Goal: Book appointment/travel/reservation

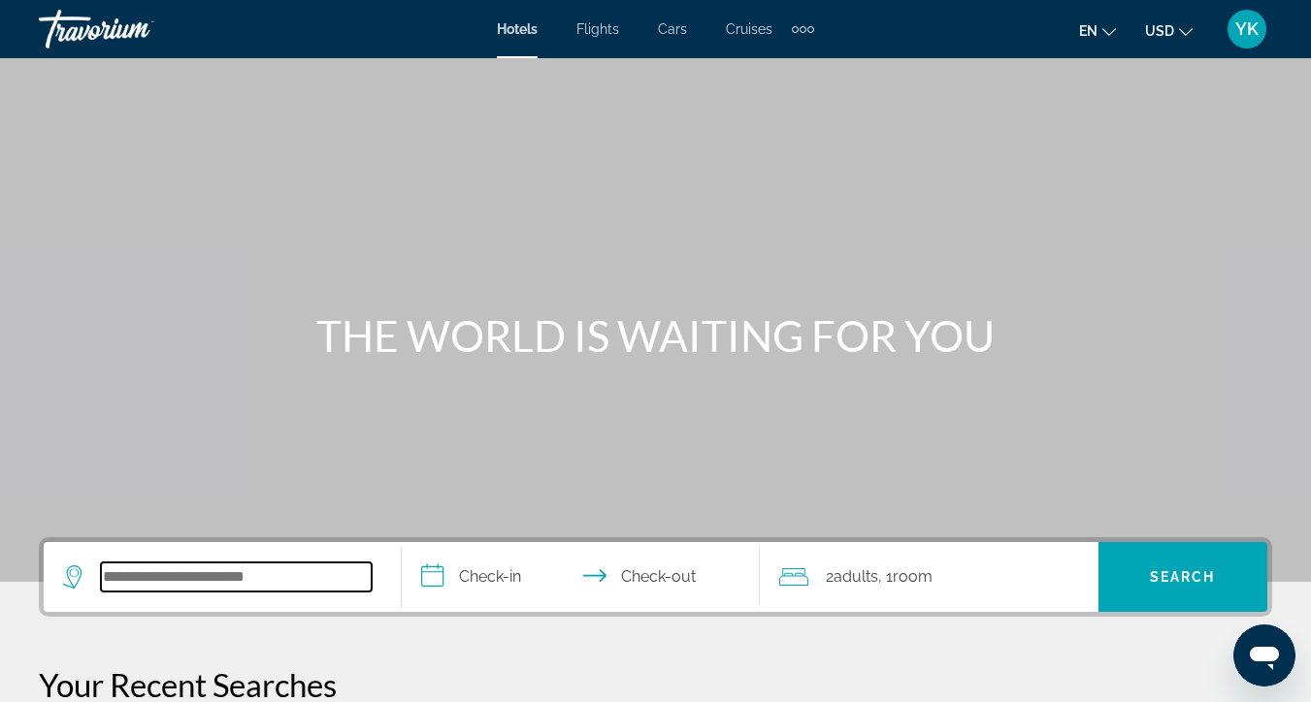
click at [189, 588] on input "Search hotel destination" at bounding box center [236, 577] width 271 height 29
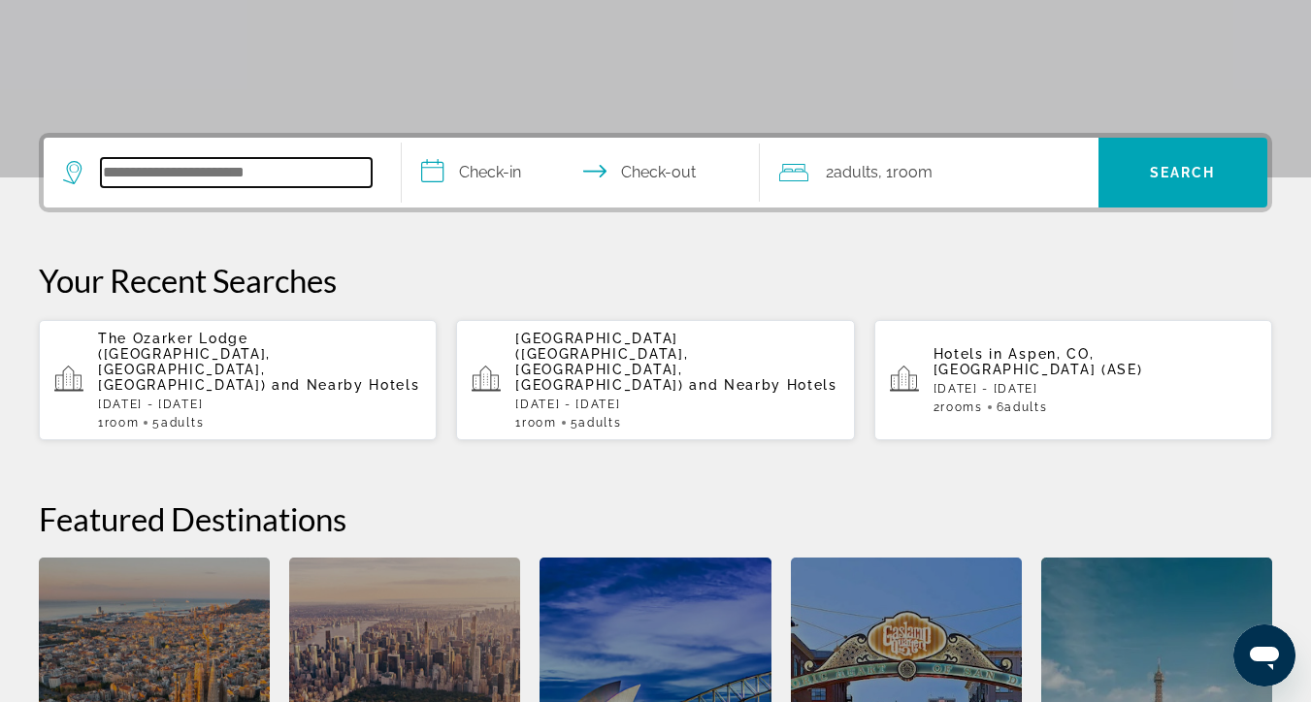
scroll to position [474, 0]
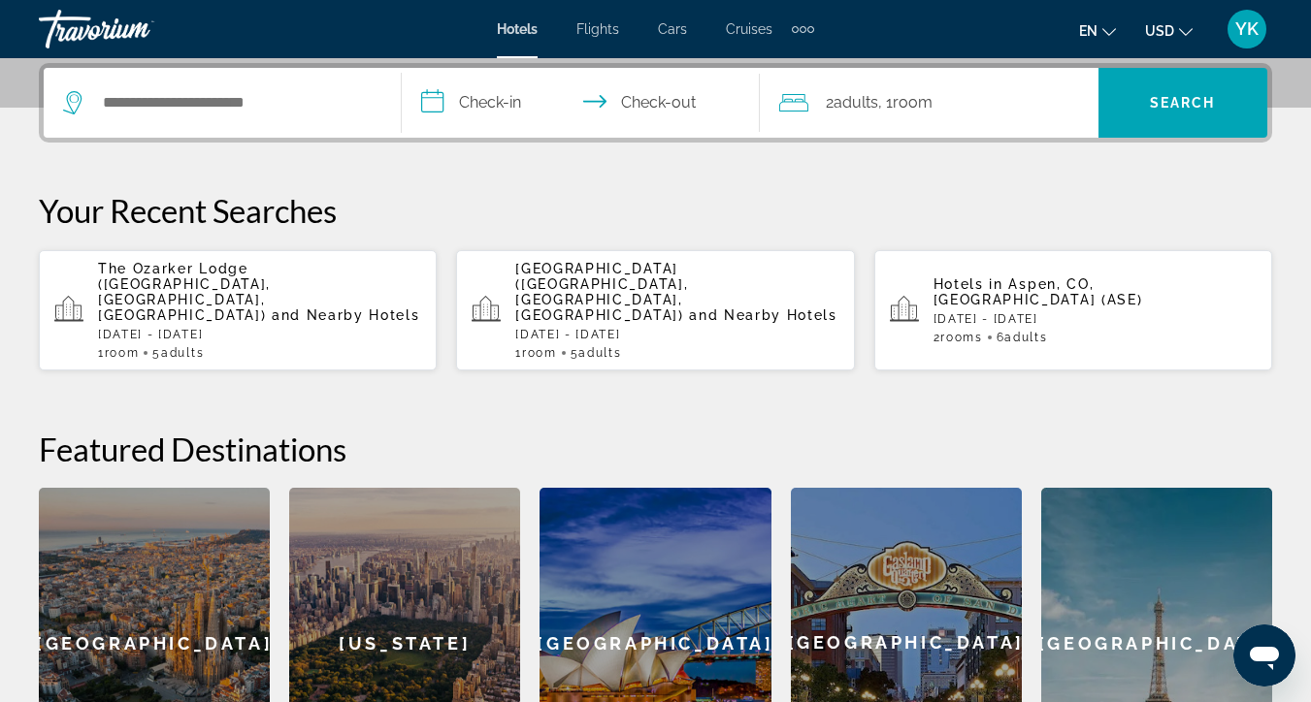
click at [198, 295] on div "The Ozarker Lodge (Branson, MO, US) and Nearby Hotels Fri, 26 Dec - Tue, 30 Dec…" at bounding box center [259, 310] width 323 height 99
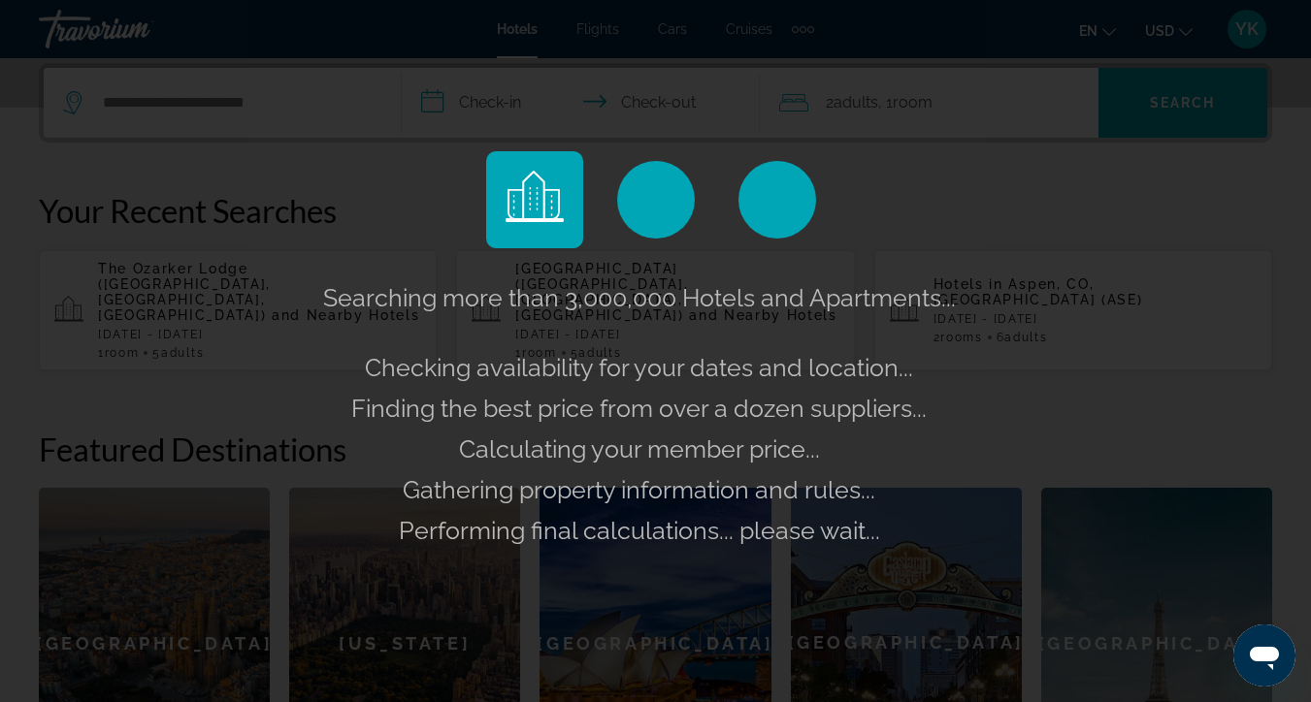
click at [506, 108] on div "Searching more than 3,000,000 Hotels and Apartments... Checking availability fo…" at bounding box center [655, 351] width 1311 height 702
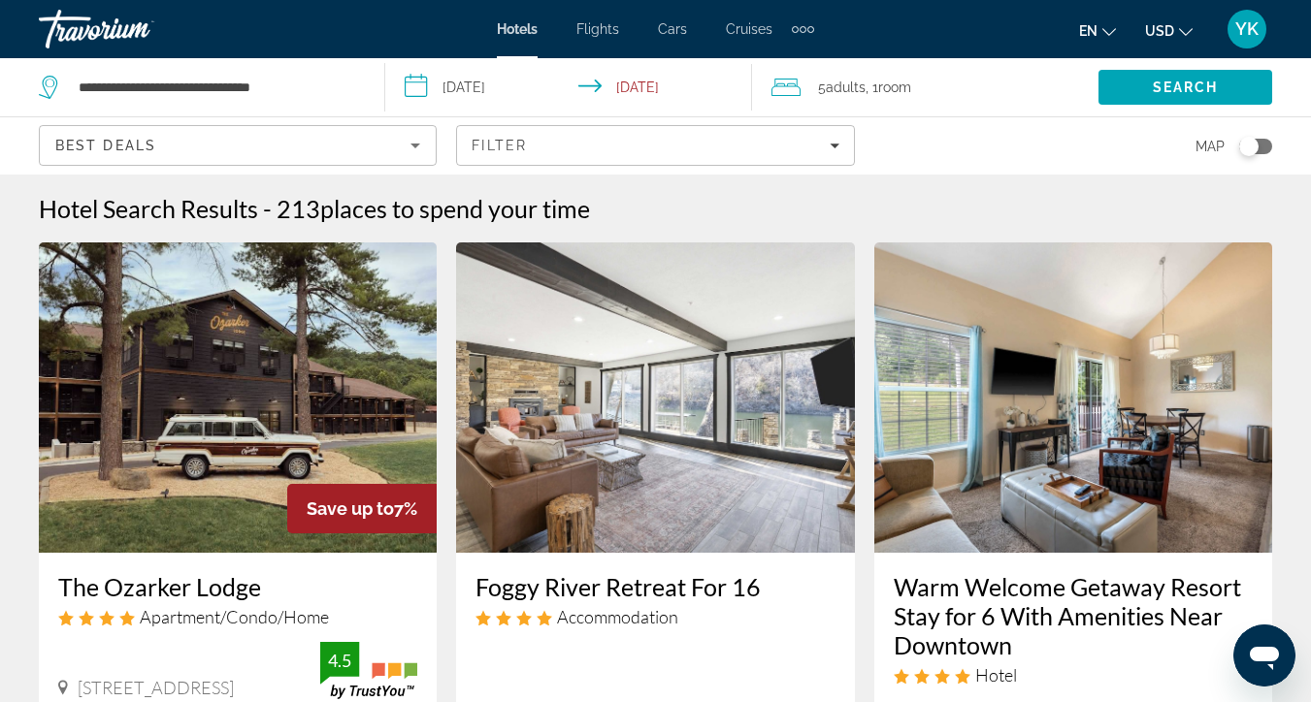
click at [517, 100] on input "**********" at bounding box center [572, 90] width 374 height 64
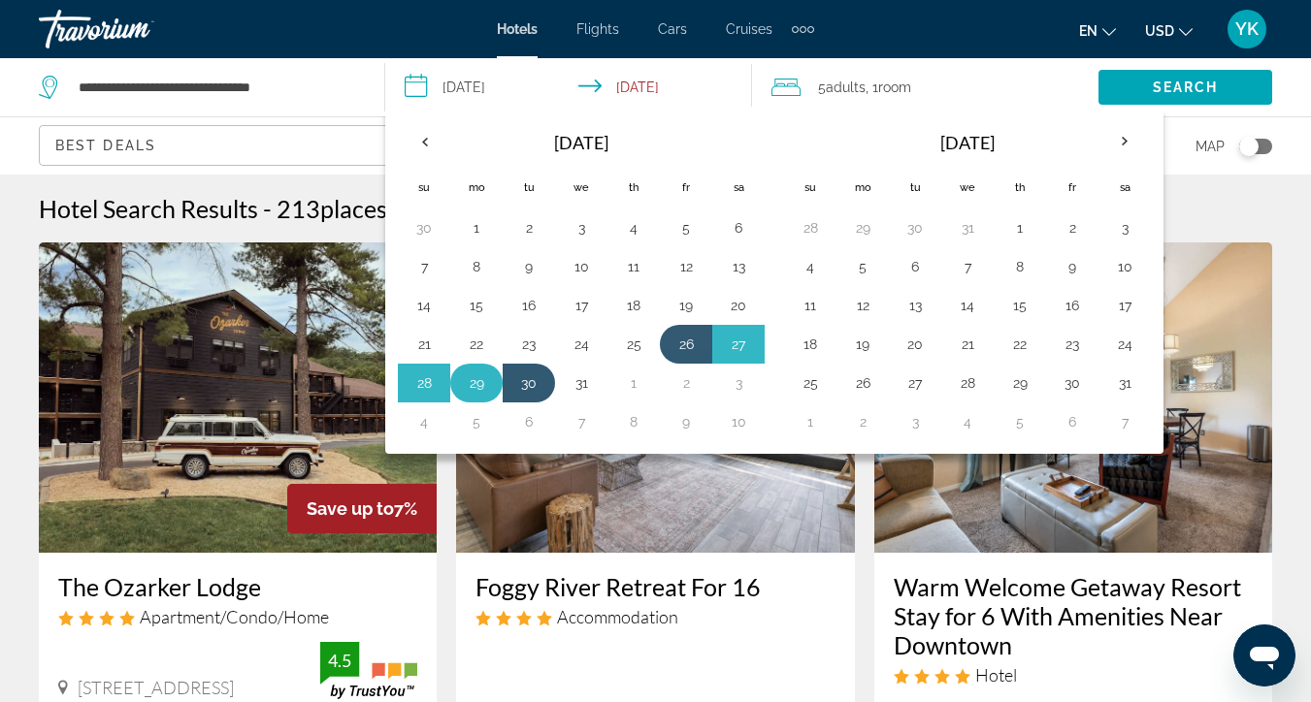
click at [485, 382] on button "29" at bounding box center [476, 383] width 31 height 27
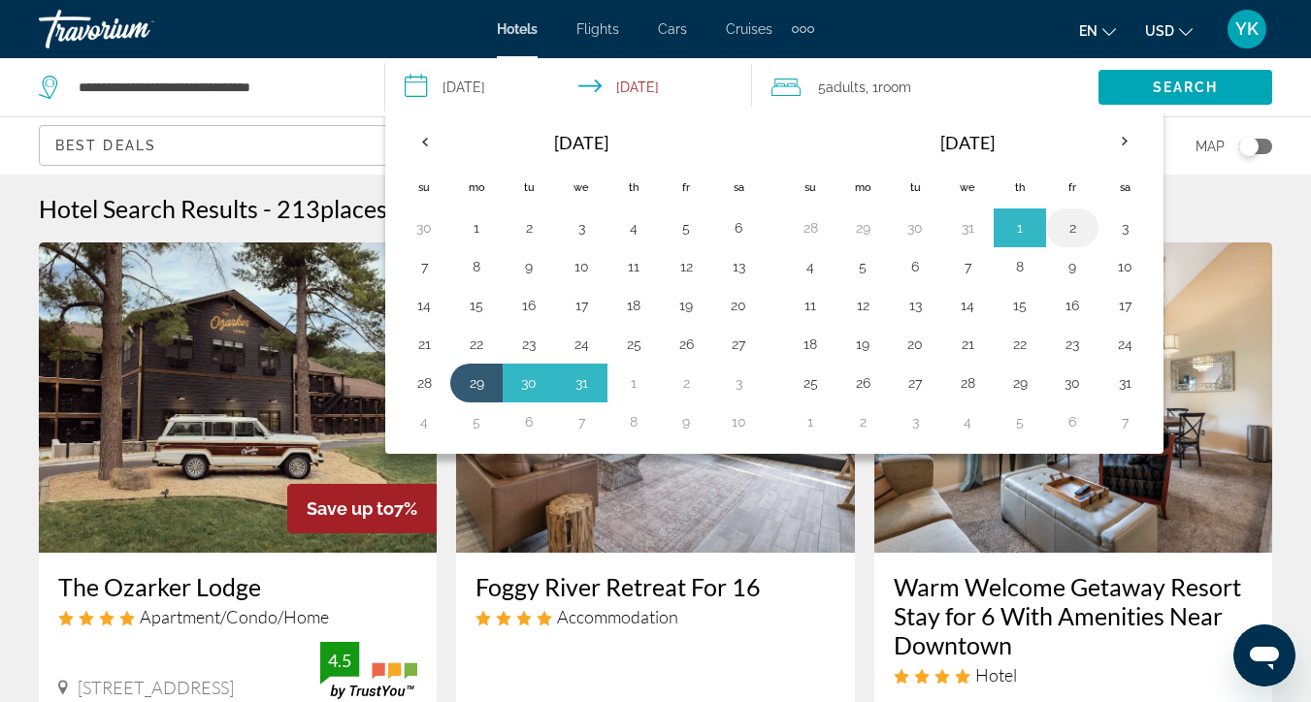
click at [1066, 229] on button "2" at bounding box center [1072, 227] width 31 height 27
type input "**********"
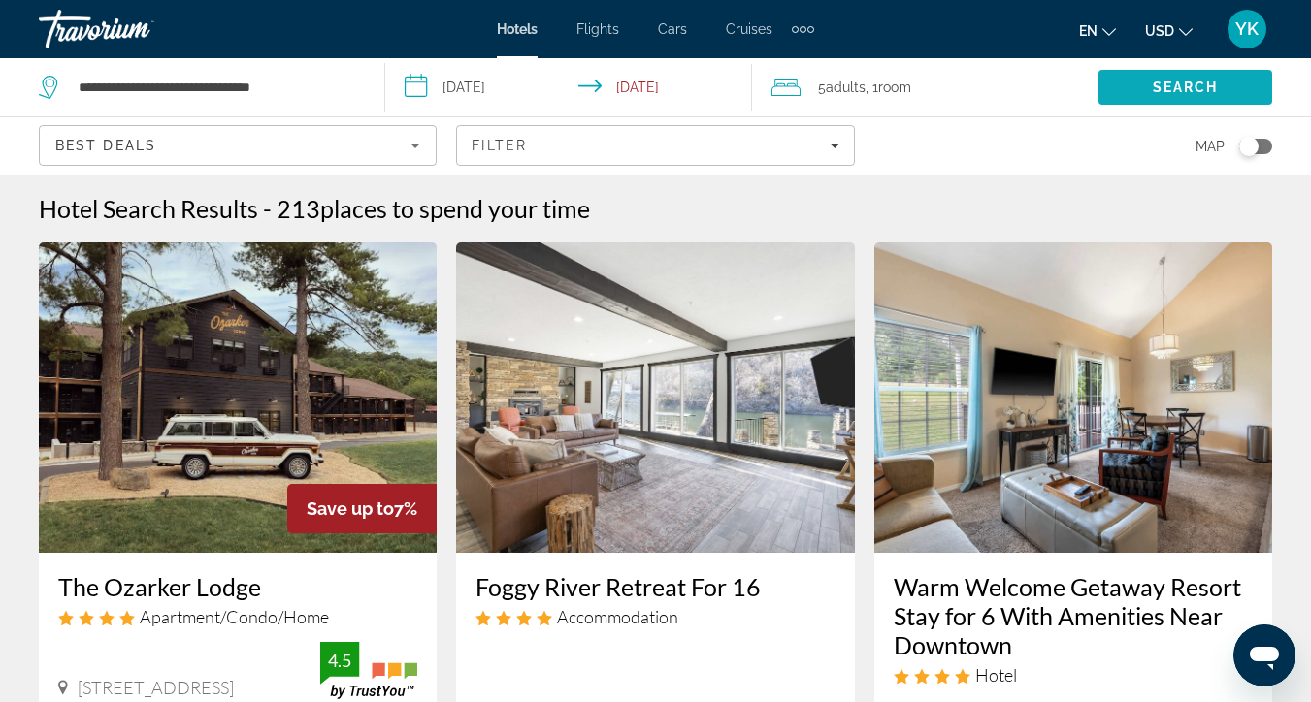
click at [1218, 87] on span "Search" at bounding box center [1186, 88] width 66 height 16
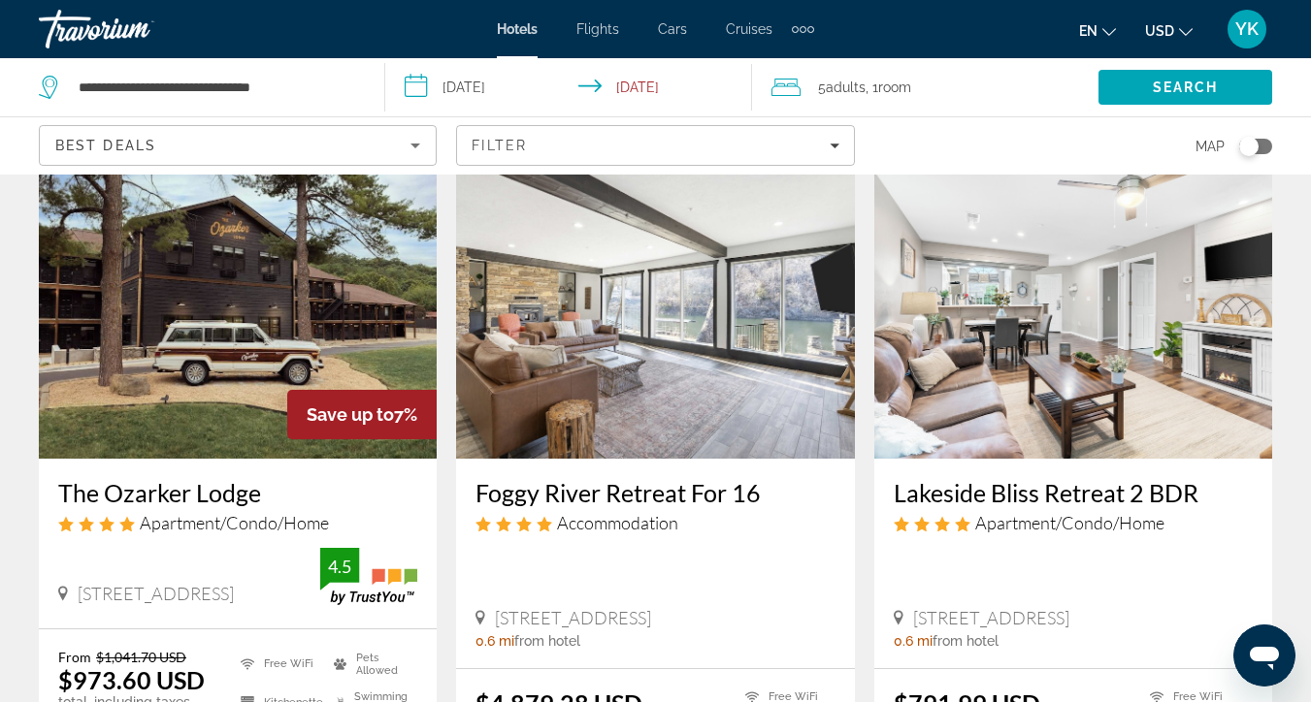
scroll to position [81, 0]
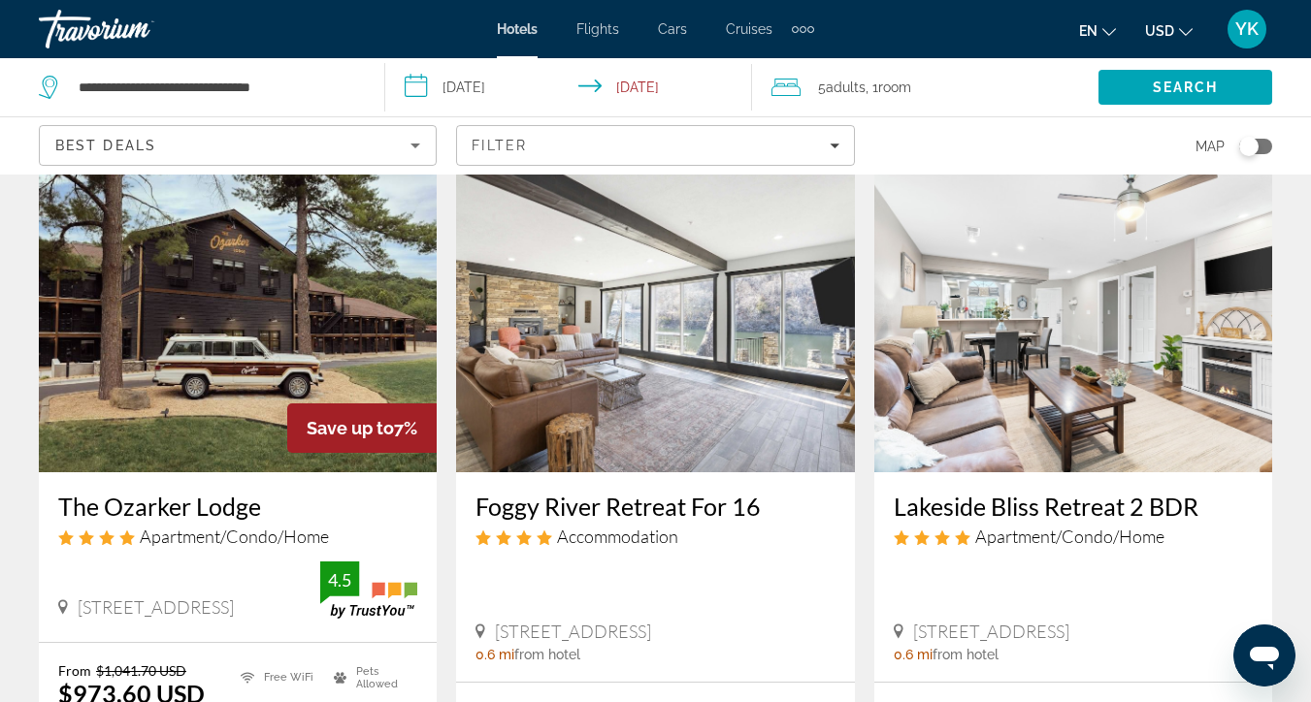
click at [251, 423] on img "Main content" at bounding box center [238, 317] width 398 height 310
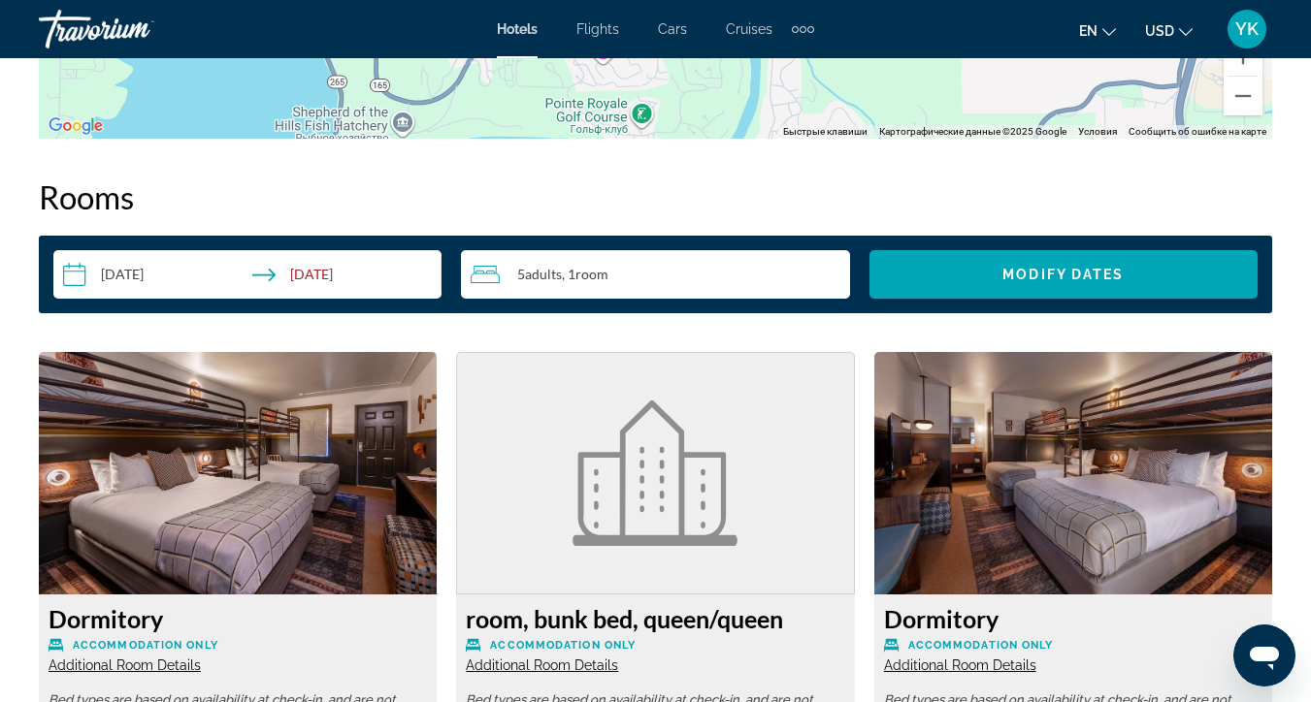
scroll to position [2737, 0]
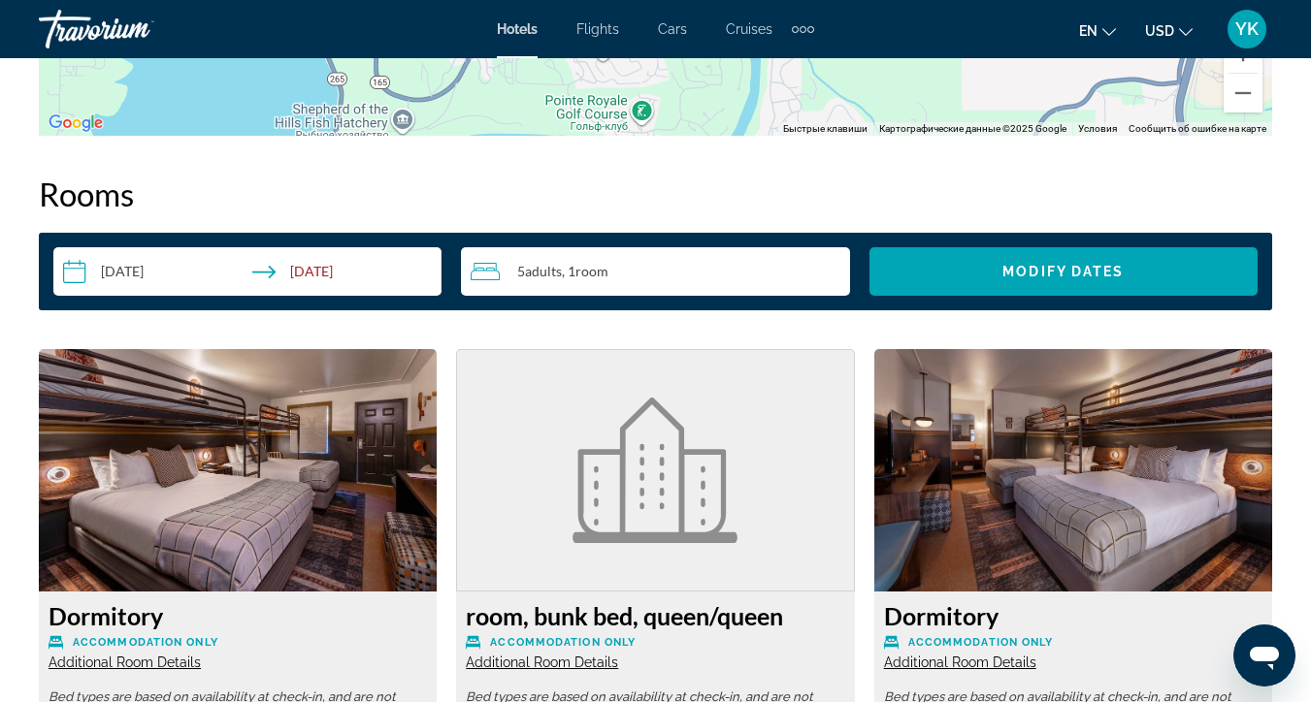
click at [527, 268] on span "5 Adult Adults" at bounding box center [539, 272] width 45 height 16
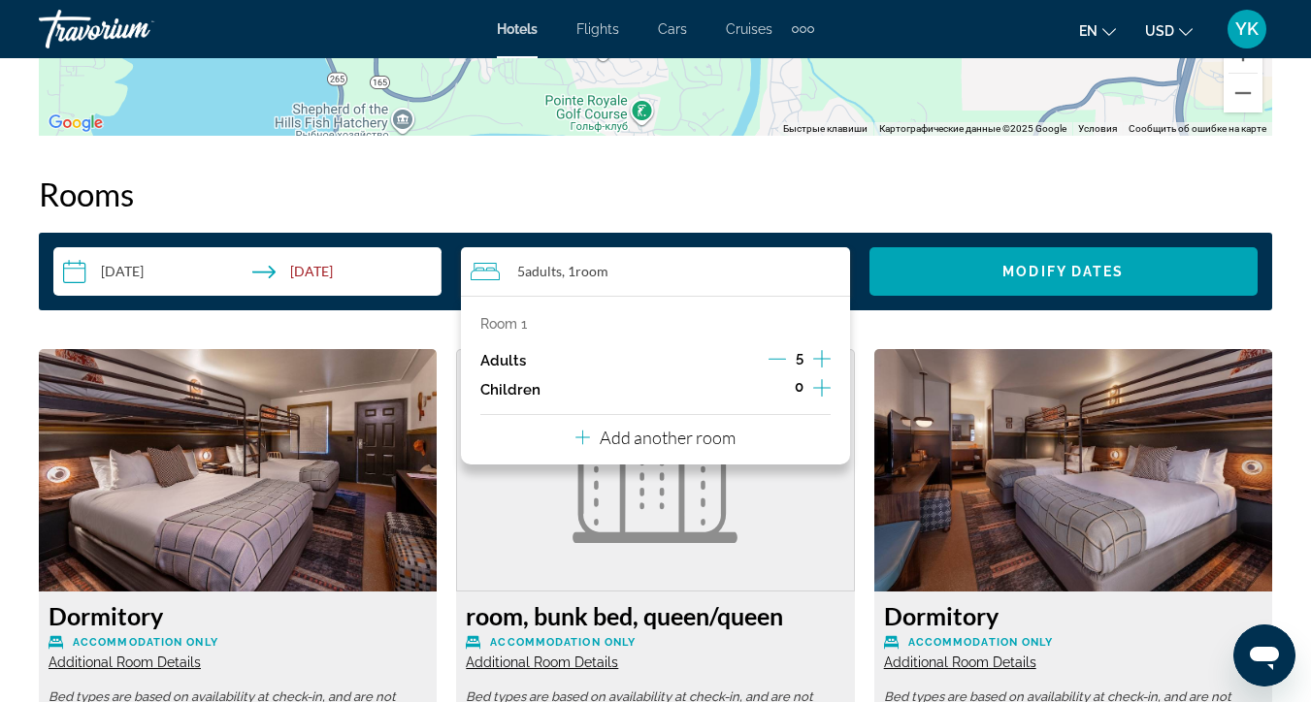
click at [786, 360] on div "5" at bounding box center [799, 360] width 62 height 29
click at [780, 360] on icon "Decrement adults" at bounding box center [776, 359] width 17 height 1
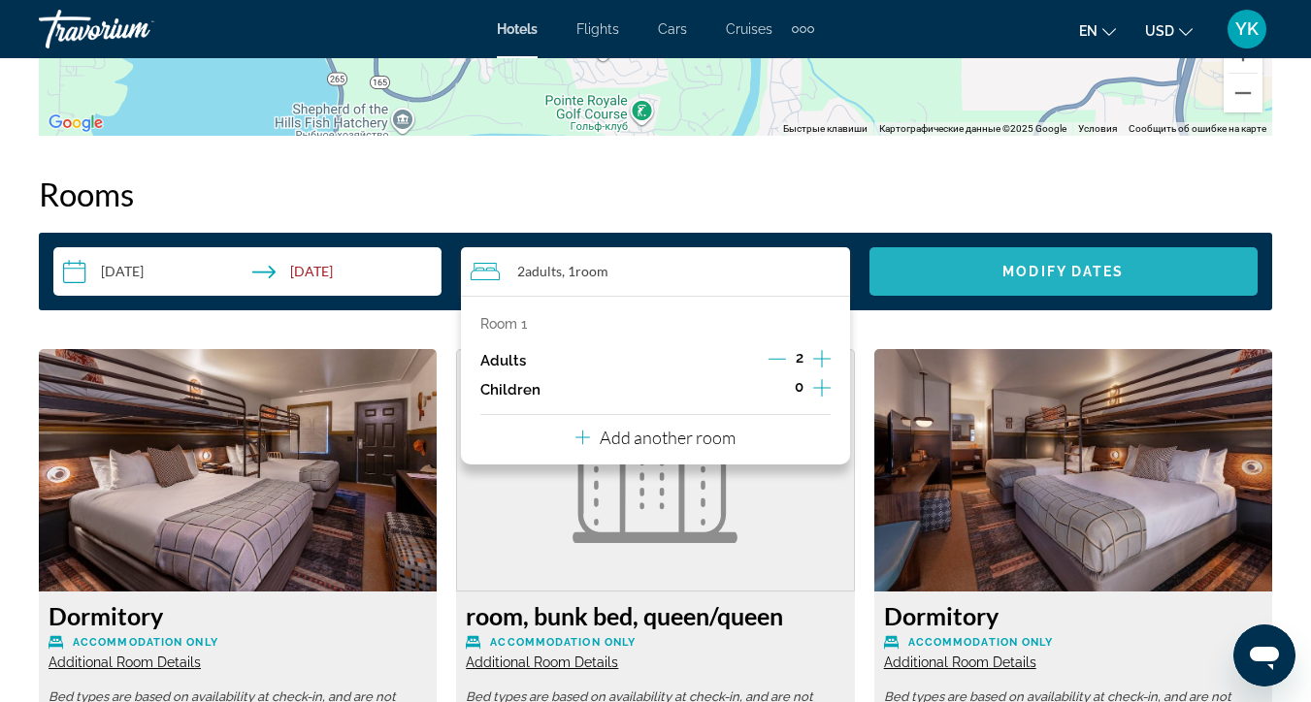
click at [1003, 266] on span "Modify Dates" at bounding box center [1062, 272] width 121 height 16
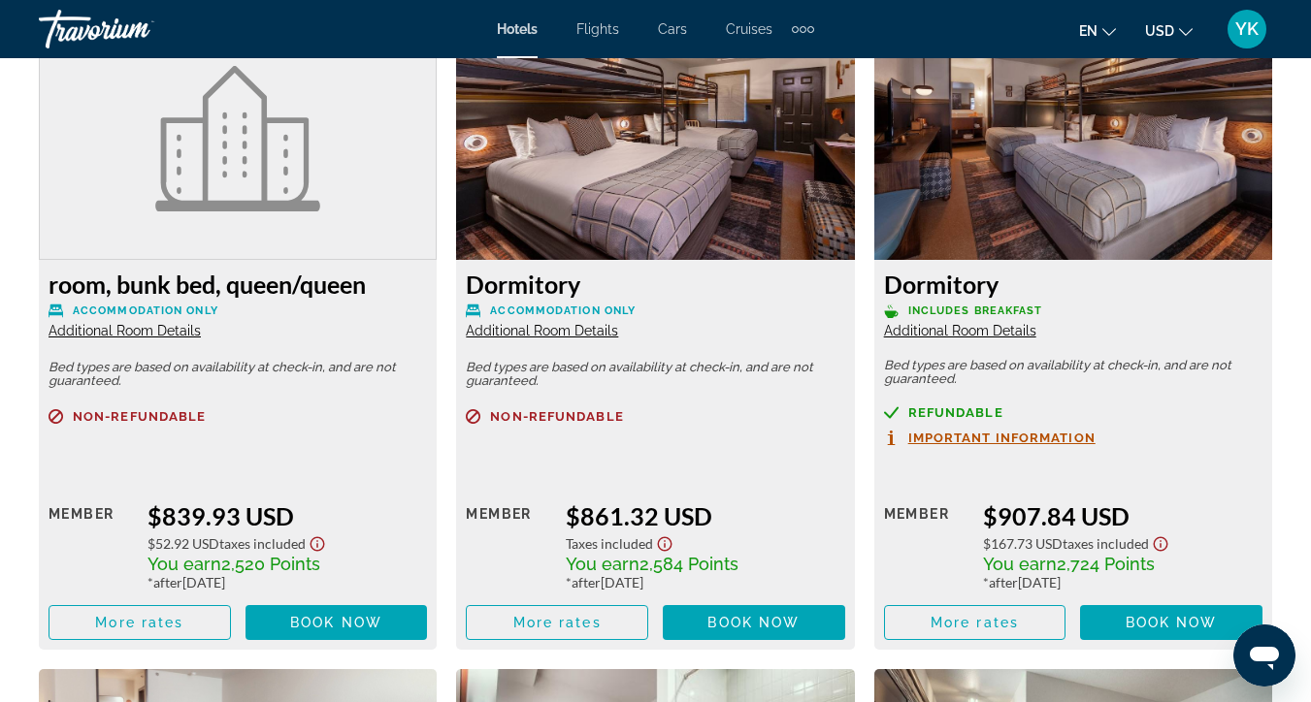
scroll to position [5110, 0]
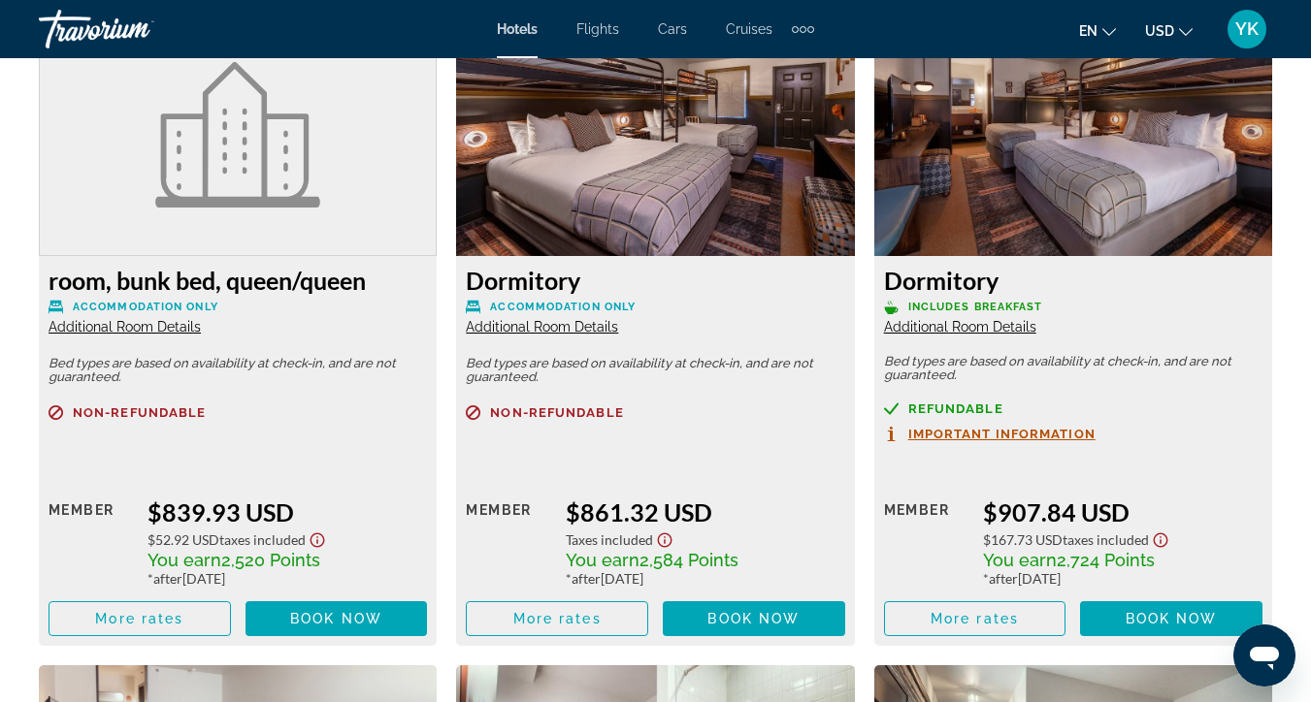
click at [605, 319] on span "Additional Room Details" at bounding box center [542, 327] width 152 height 16
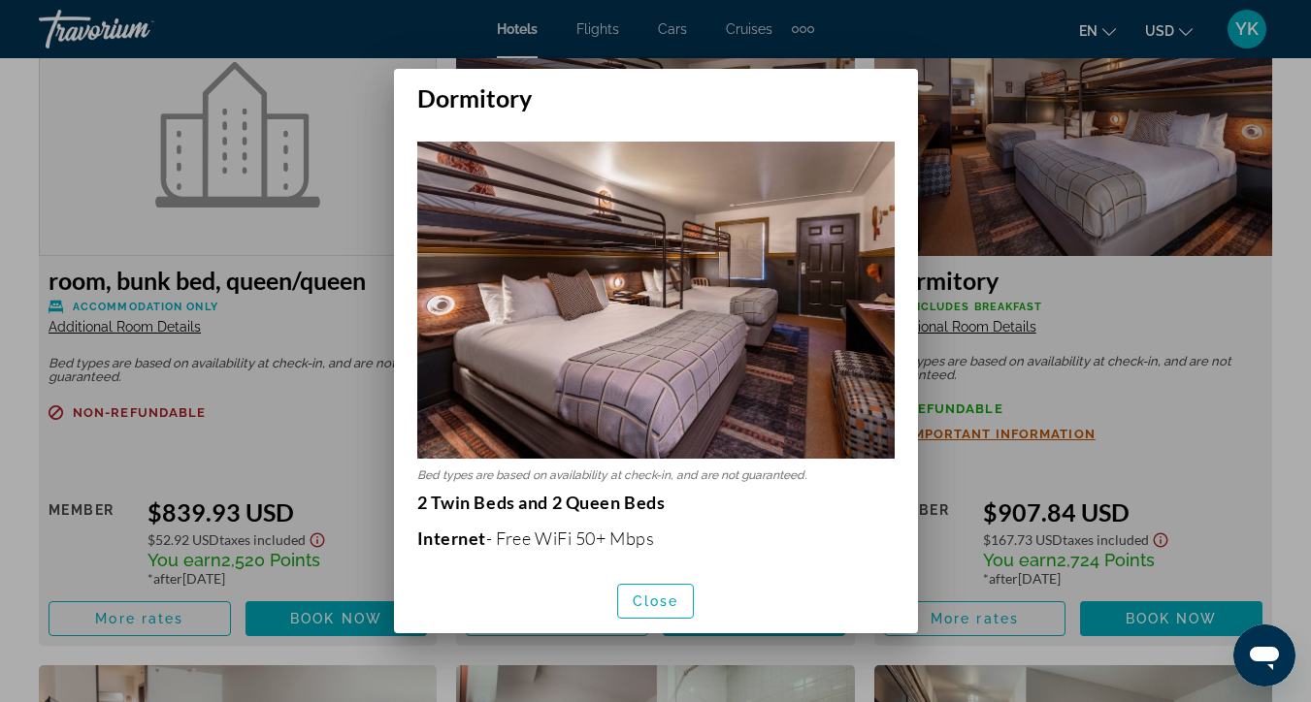
scroll to position [0, 0]
click at [643, 602] on span "Close" at bounding box center [656, 602] width 47 height 16
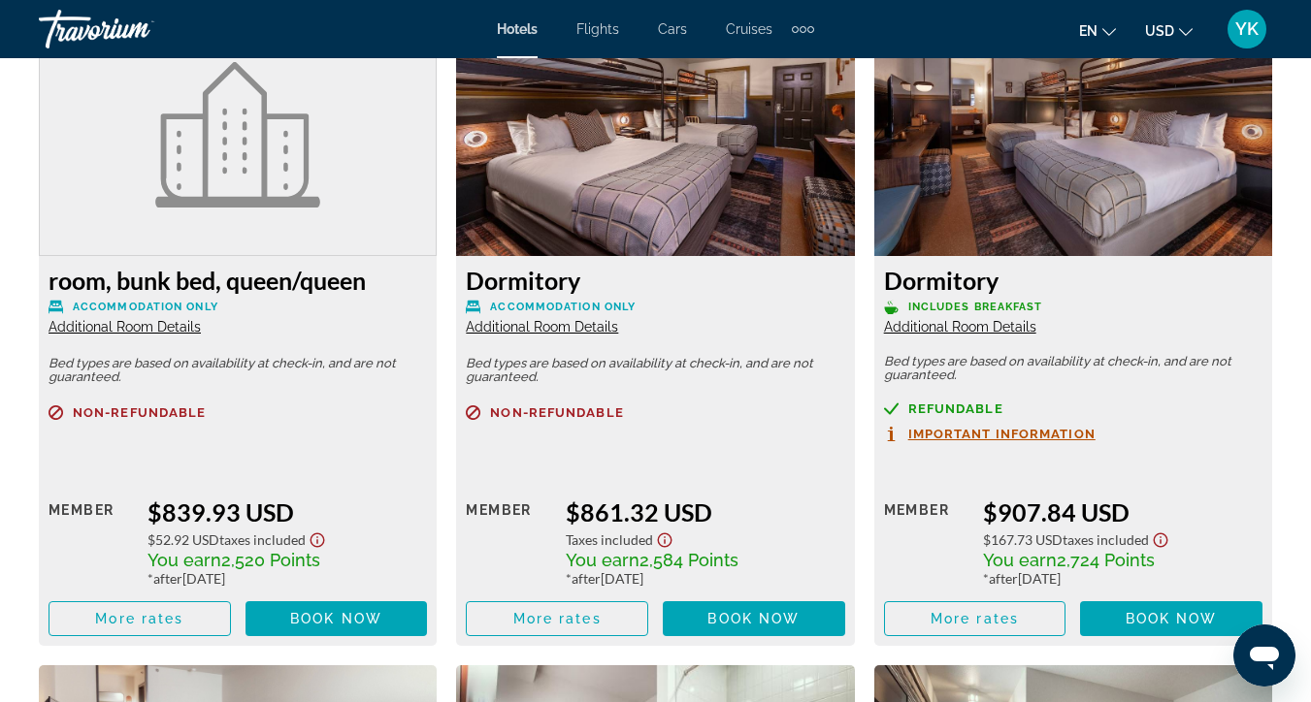
scroll to position [5110, 0]
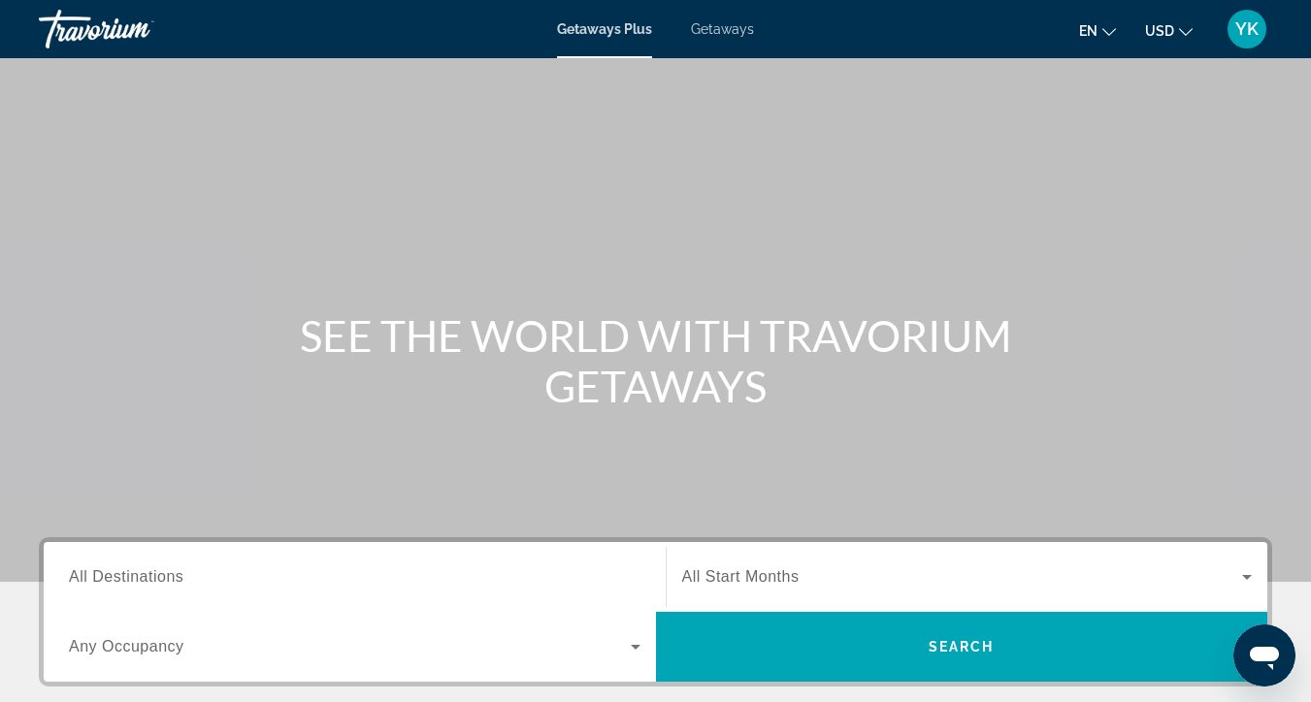
click at [442, 572] on input "Destination All Destinations" at bounding box center [354, 578] width 571 height 23
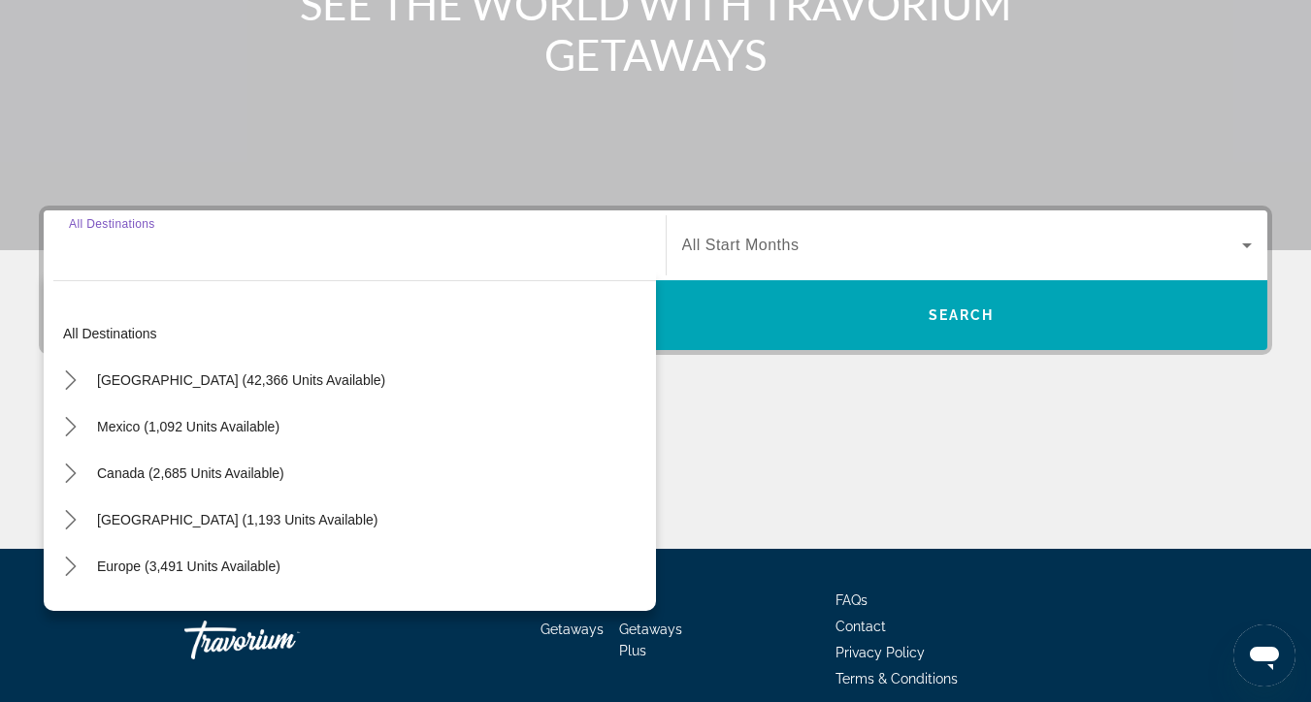
scroll to position [416, 0]
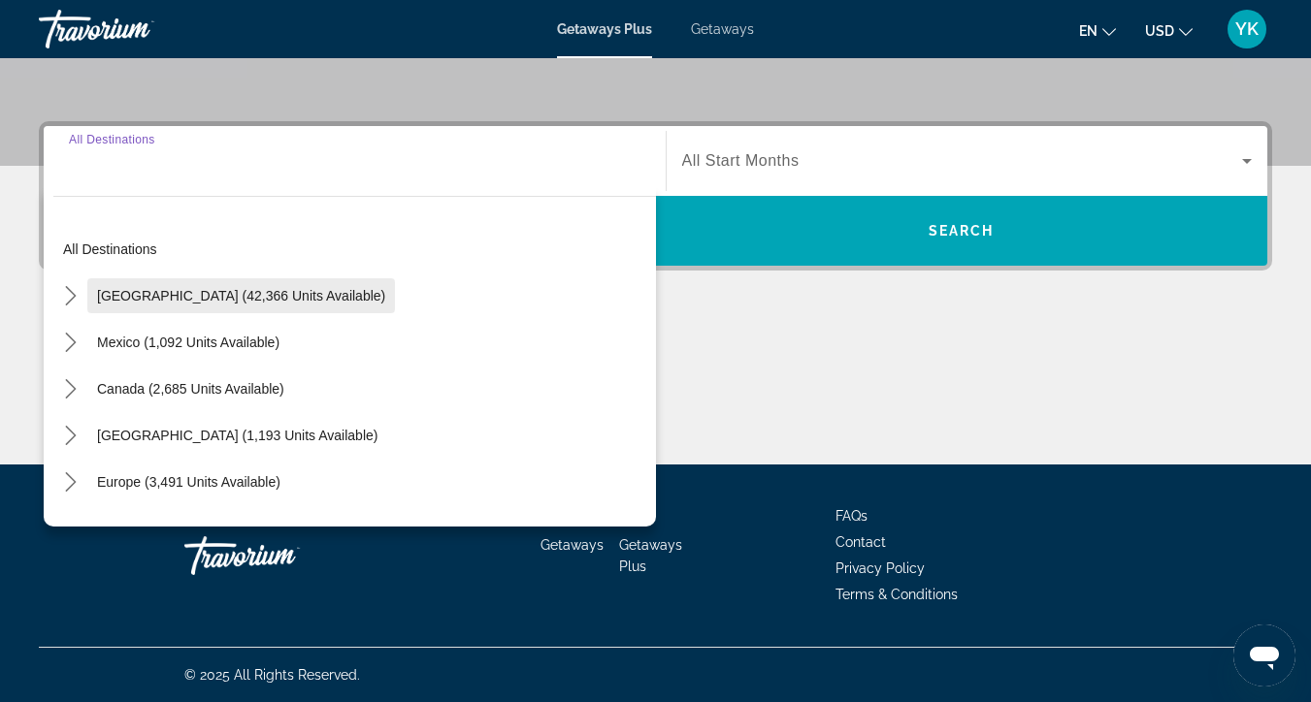
click at [277, 299] on span "[GEOGRAPHIC_DATA] (42,366 units available)" at bounding box center [241, 296] width 288 height 16
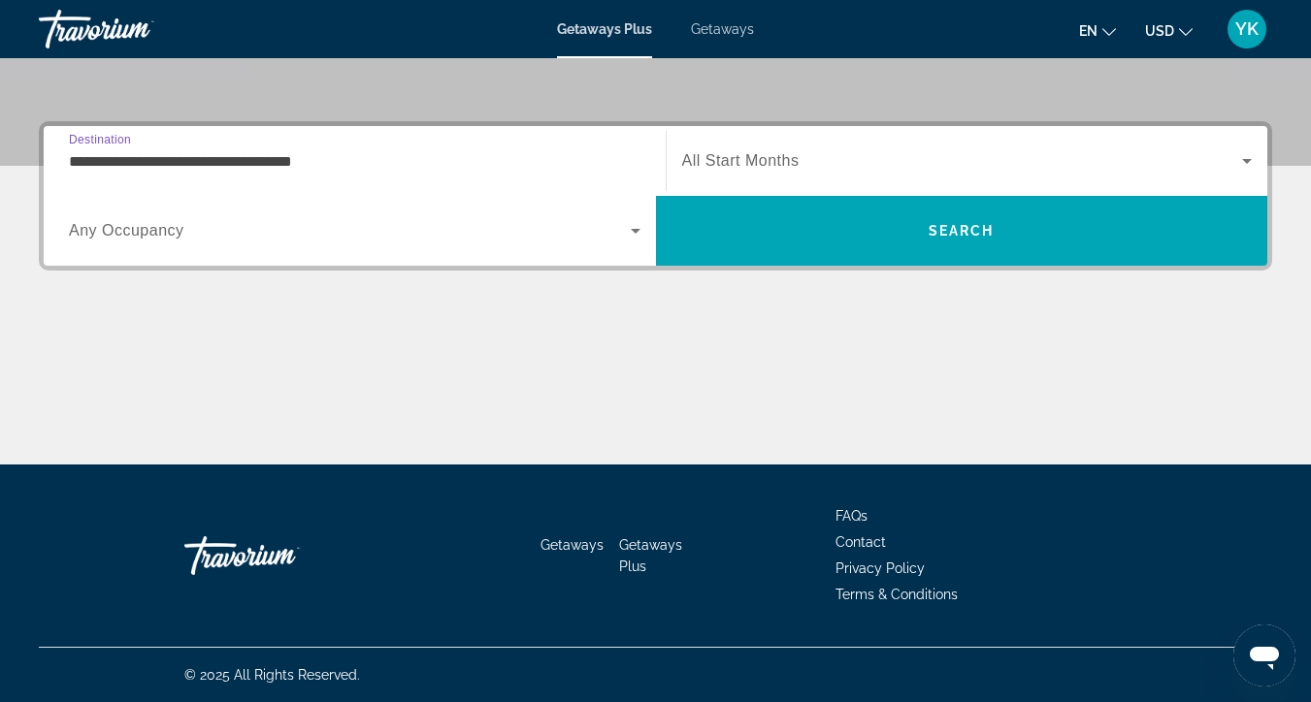
click at [273, 234] on span "Search widget" at bounding box center [350, 230] width 562 height 23
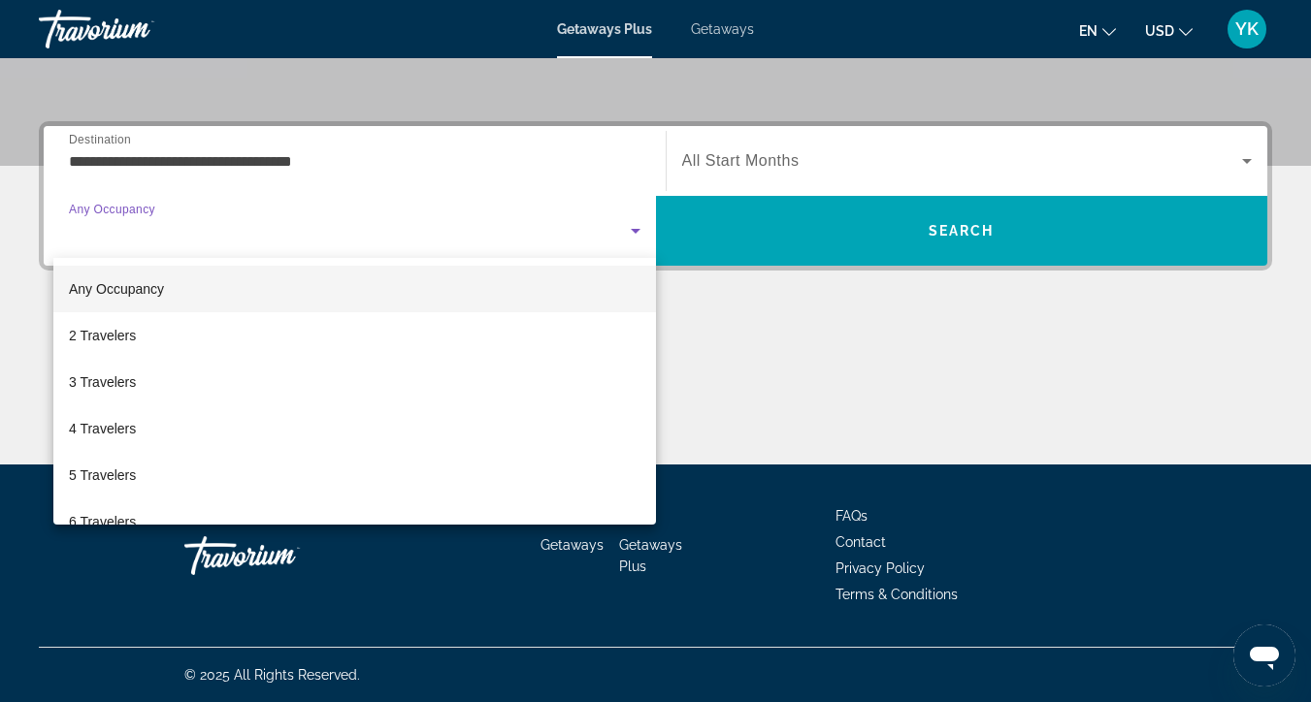
click at [299, 160] on div at bounding box center [655, 351] width 1311 height 702
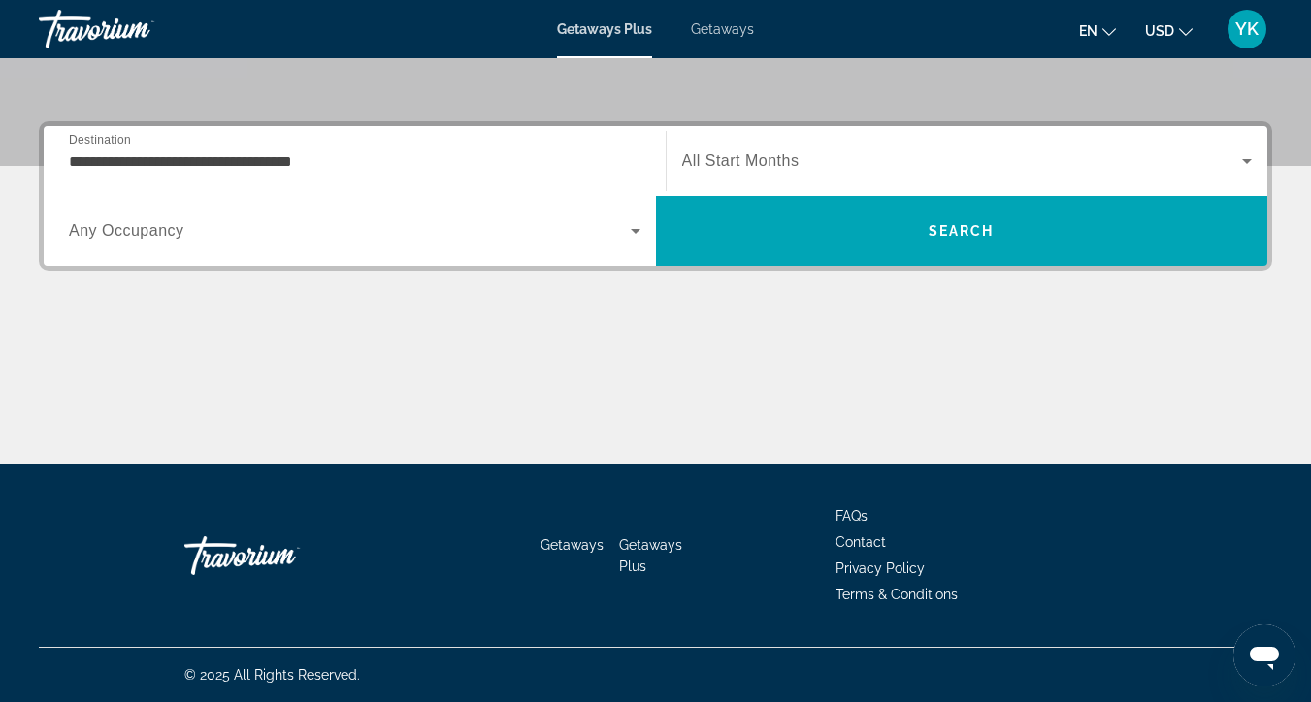
click at [299, 160] on input "**********" at bounding box center [354, 161] width 571 height 23
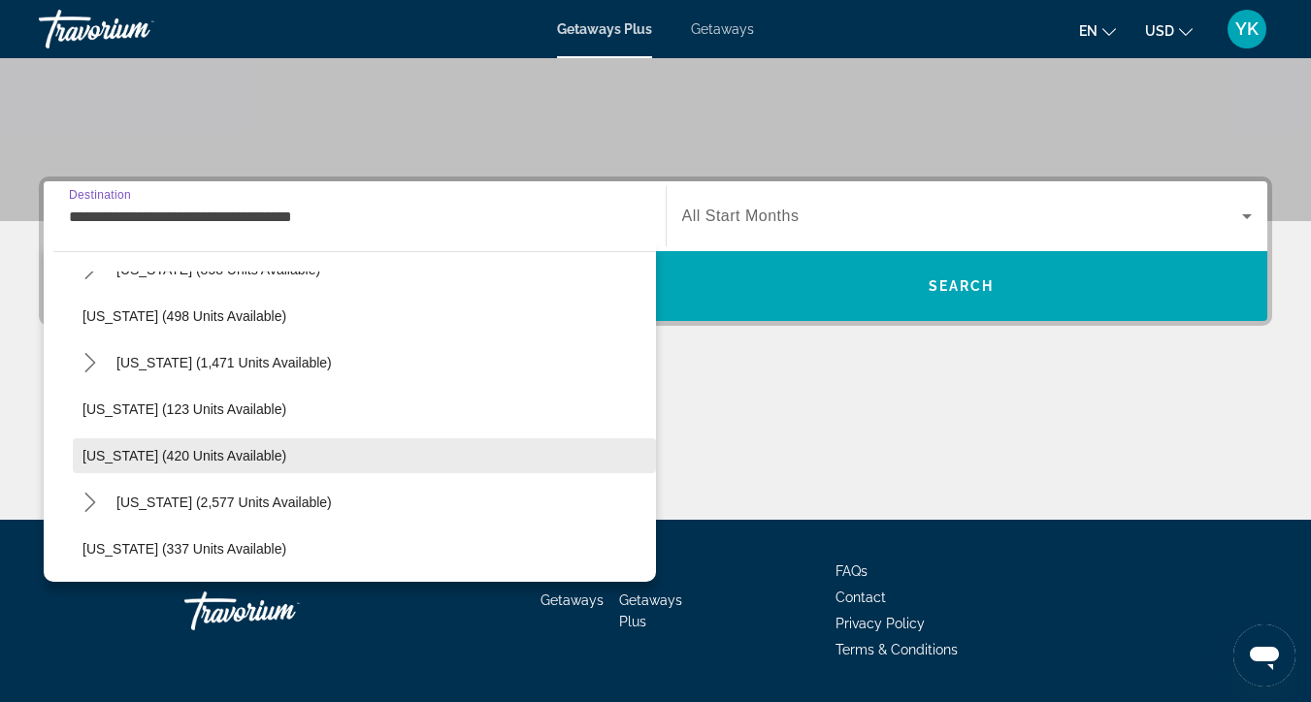
scroll to position [836, 0]
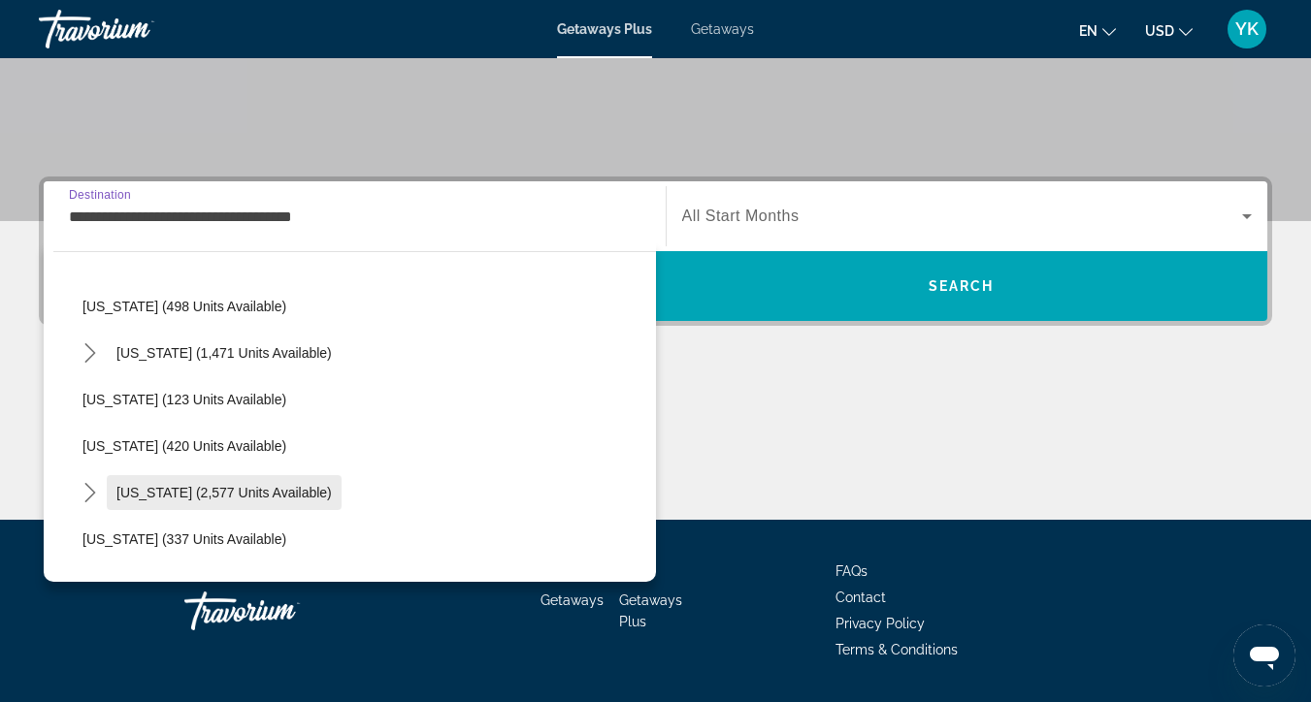
click at [186, 499] on span "[US_STATE] (2,577 units available)" at bounding box center [223, 493] width 215 height 16
type input "**********"
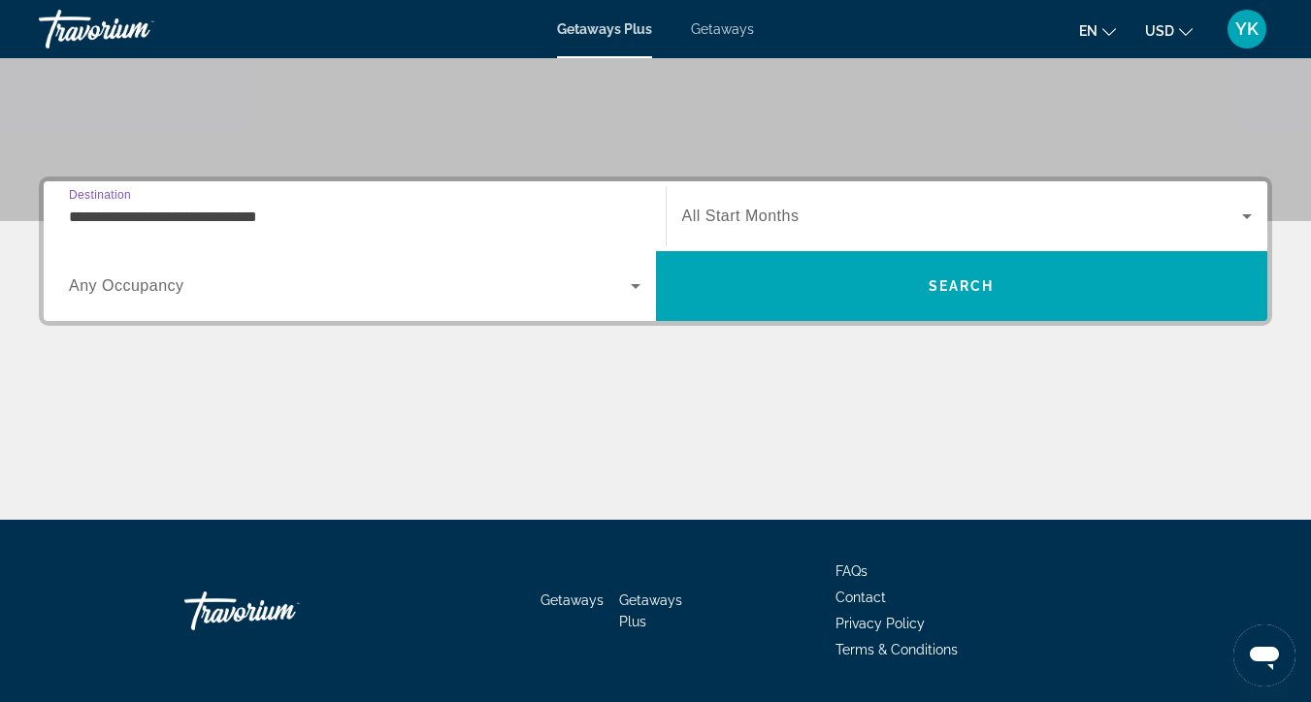
scroll to position [416, 0]
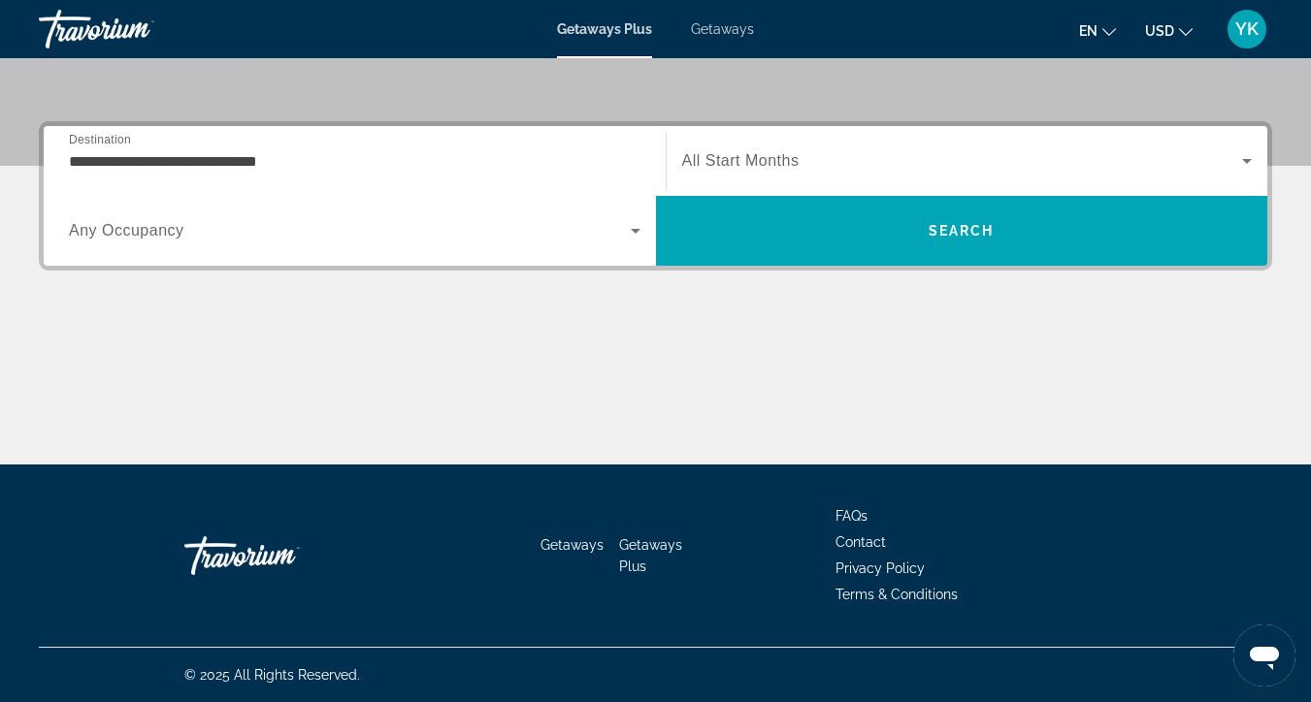
click at [845, 146] on div "Search widget" at bounding box center [967, 161] width 570 height 54
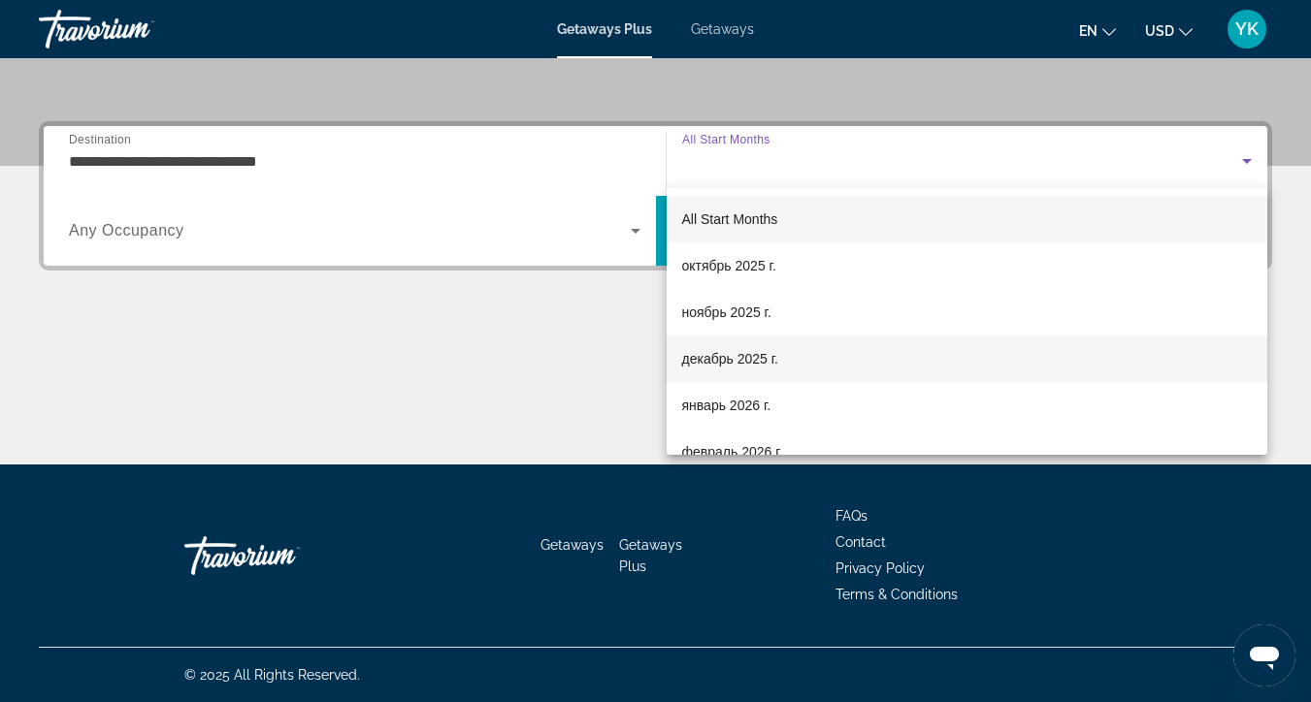
click at [711, 359] on span "декабрь 2025 г." at bounding box center [730, 358] width 96 height 23
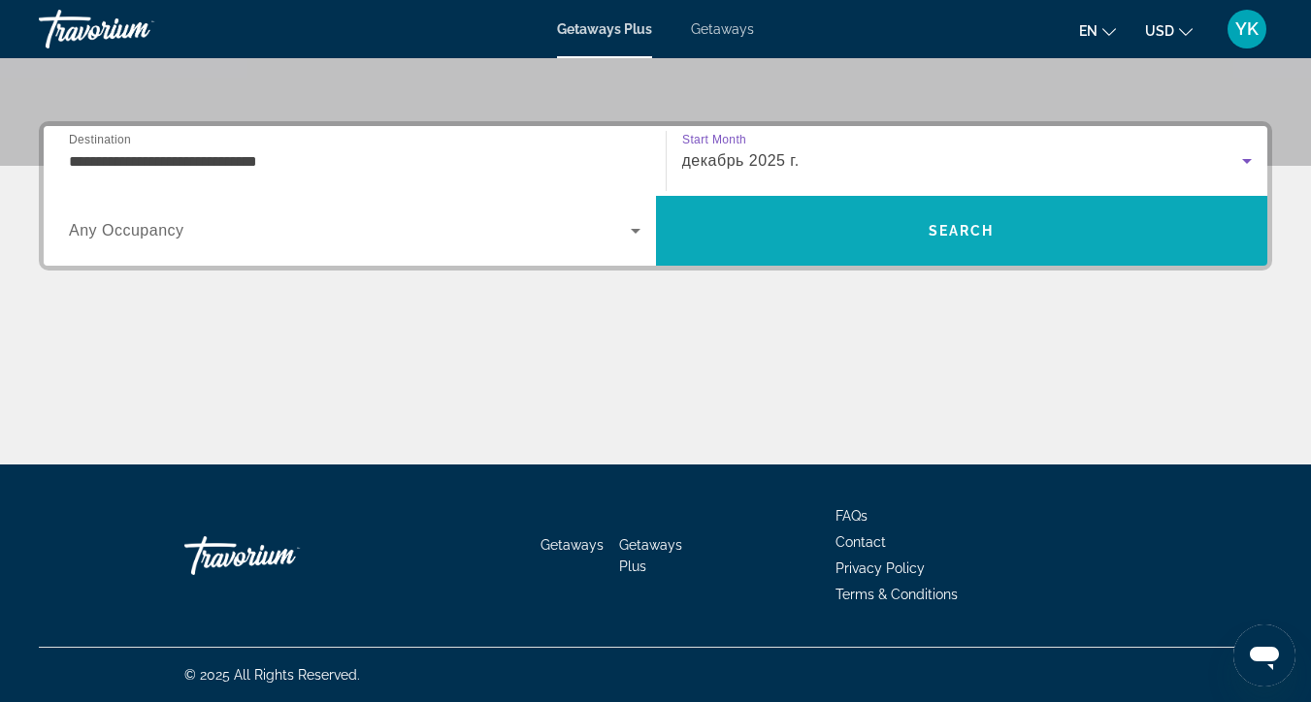
click at [833, 225] on span "Search" at bounding box center [962, 231] width 612 height 47
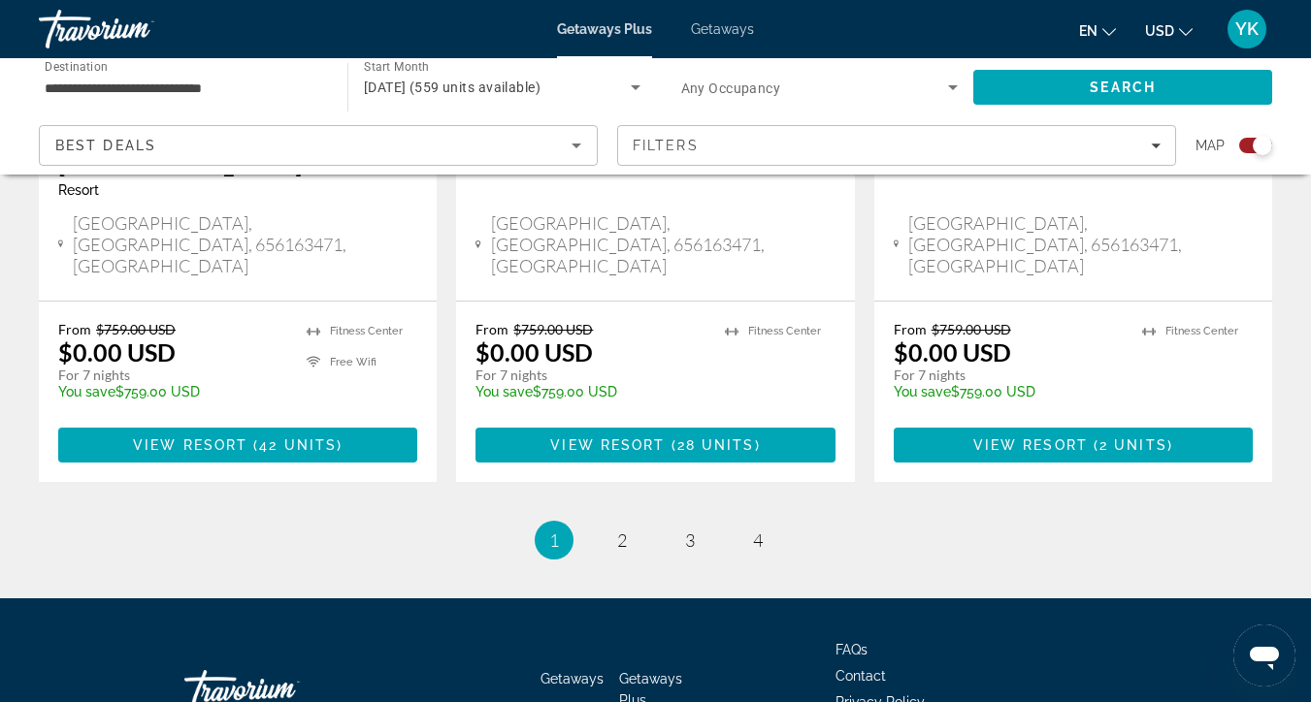
scroll to position [3184, 0]
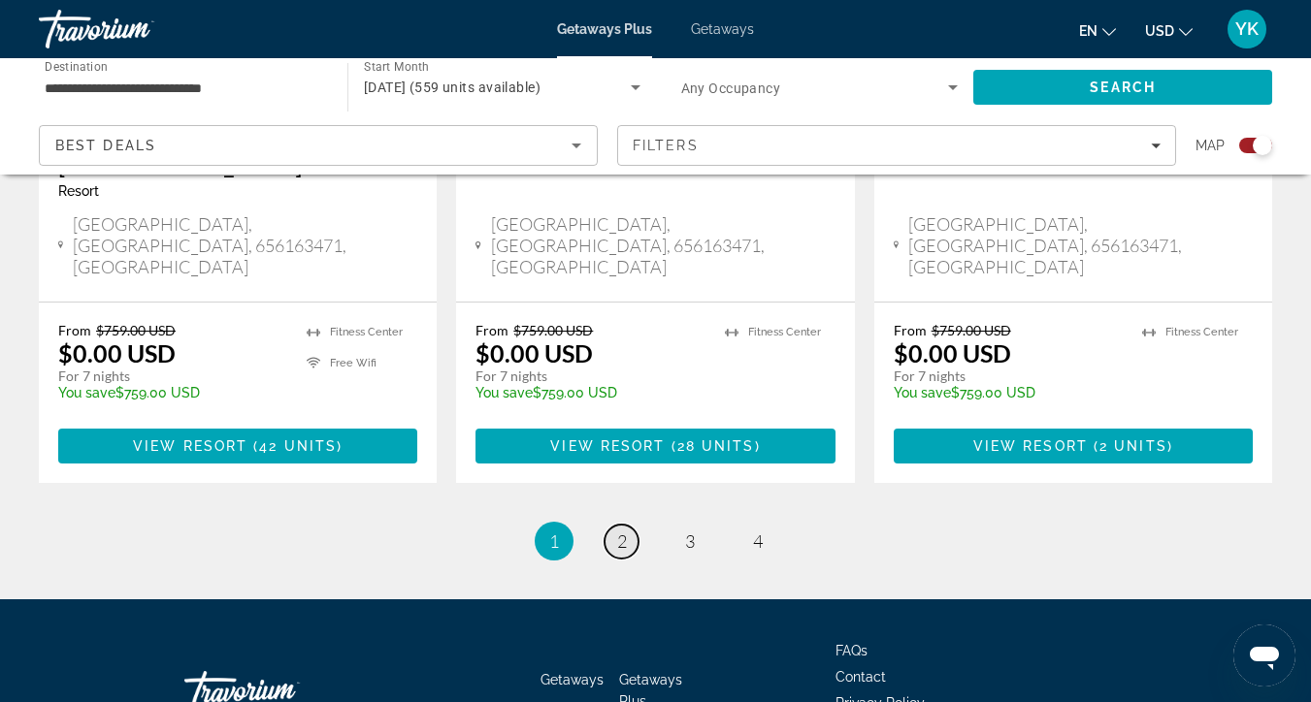
click at [623, 531] on span "2" at bounding box center [622, 541] width 10 height 21
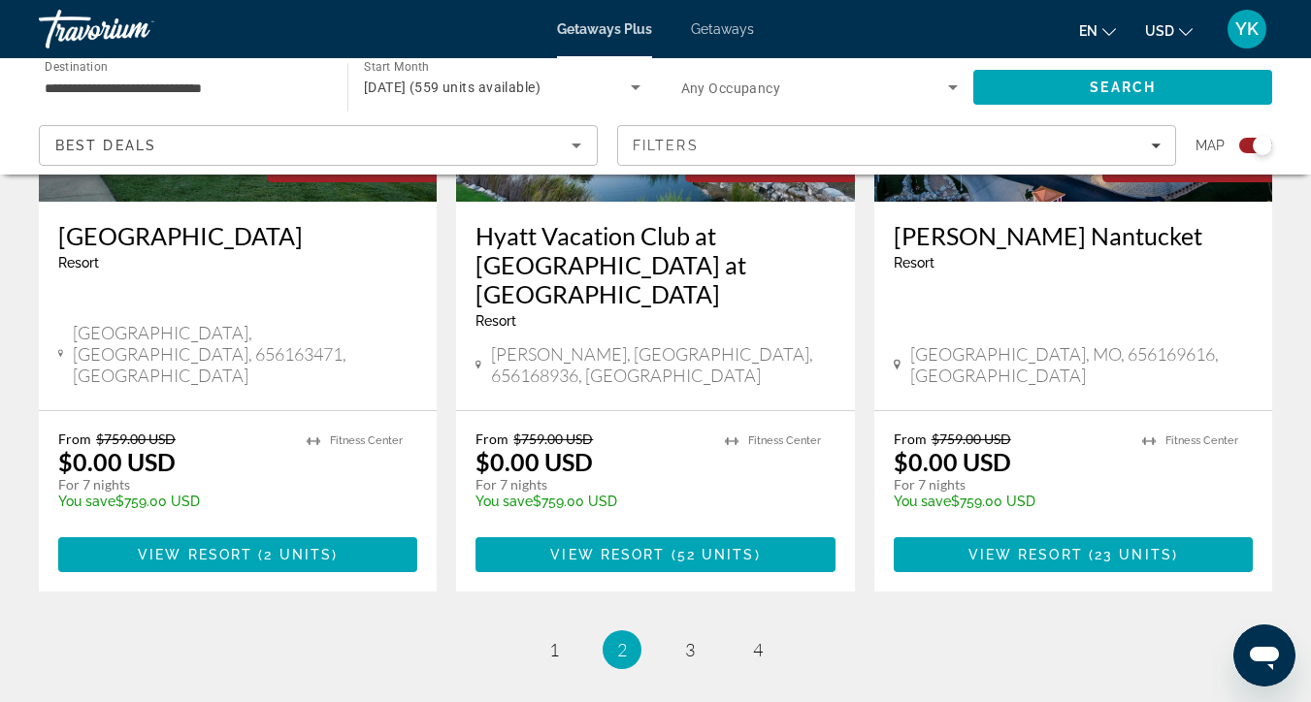
scroll to position [3113, 0]
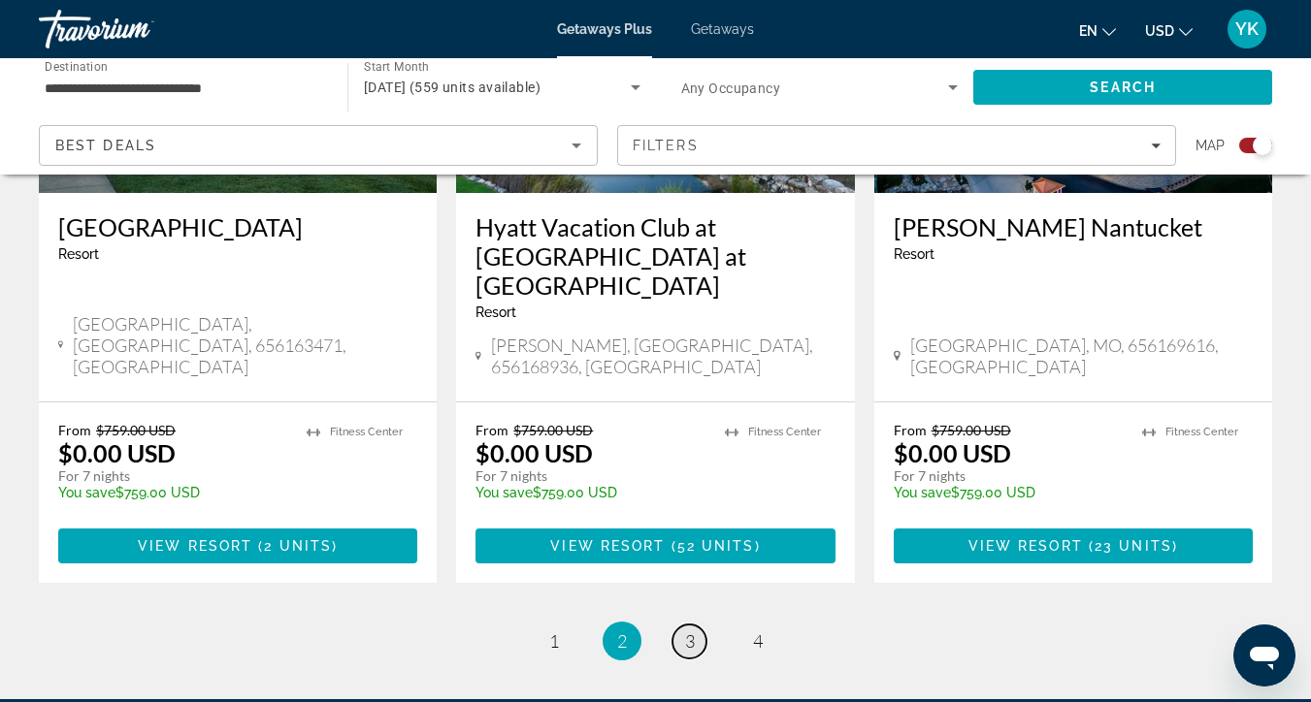
click at [694, 631] on span "3" at bounding box center [690, 641] width 10 height 21
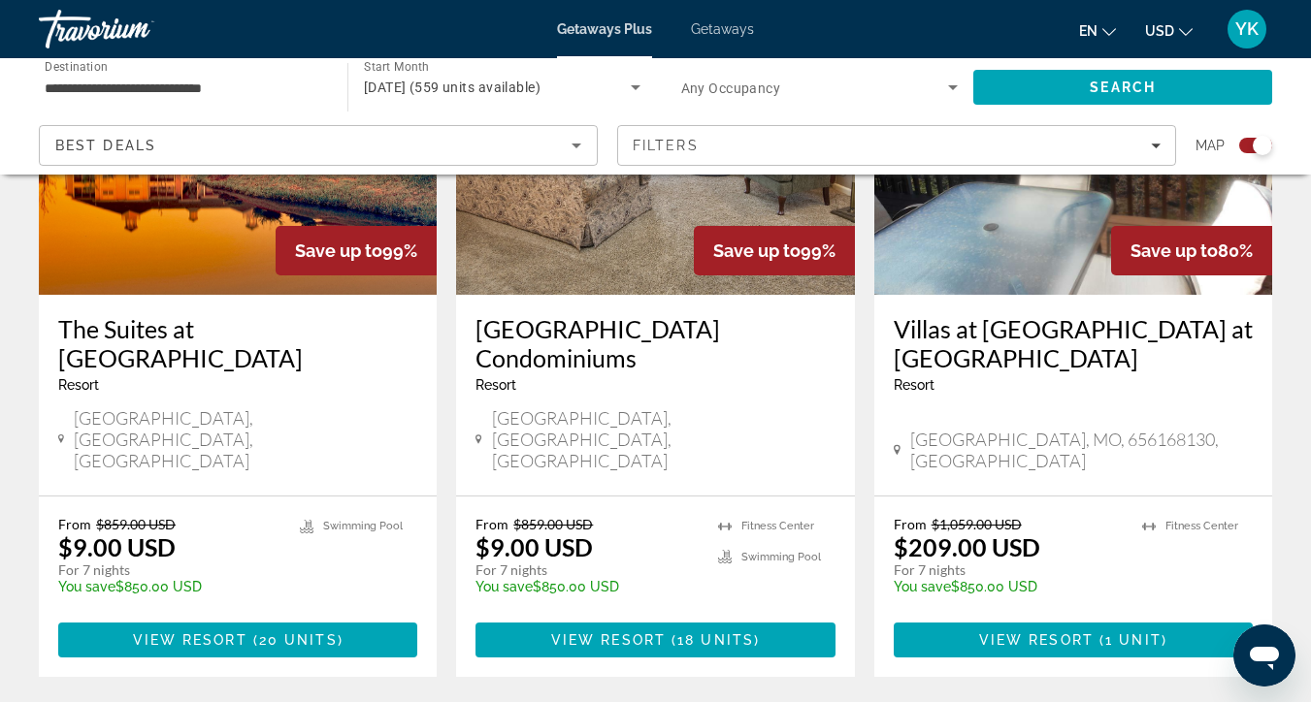
scroll to position [3064, 0]
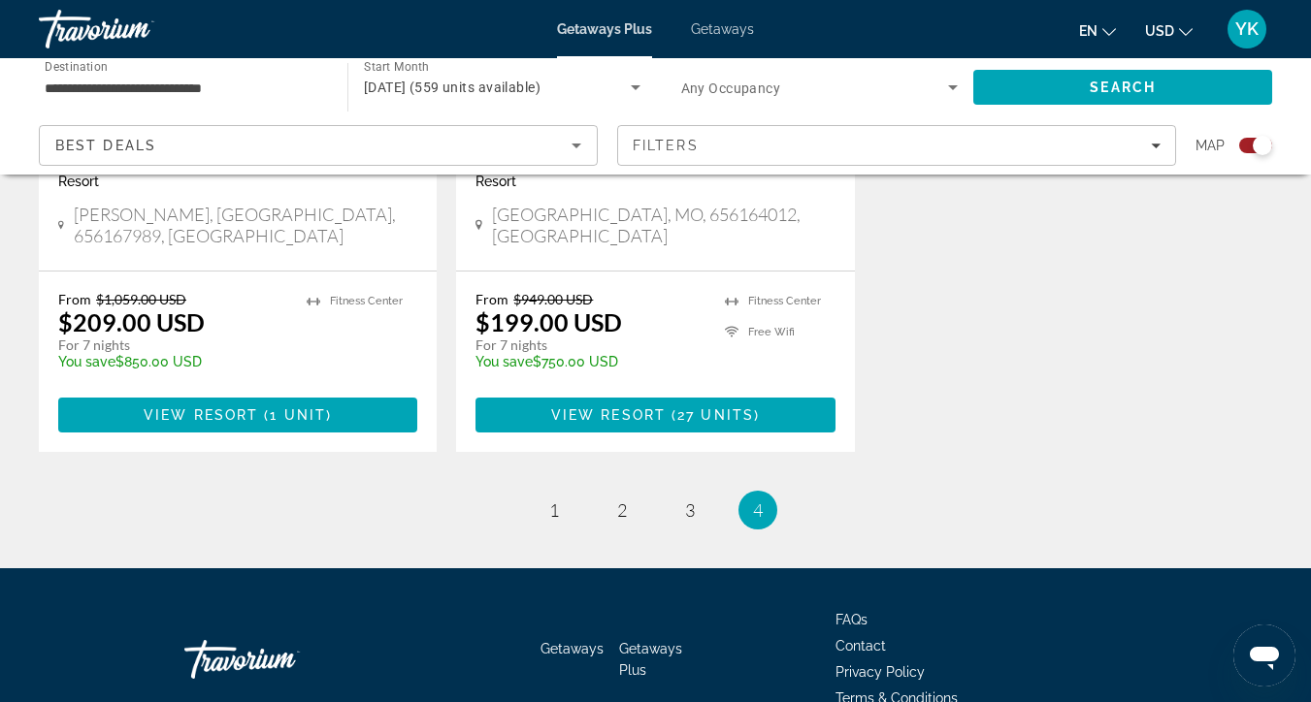
scroll to position [1043, 0]
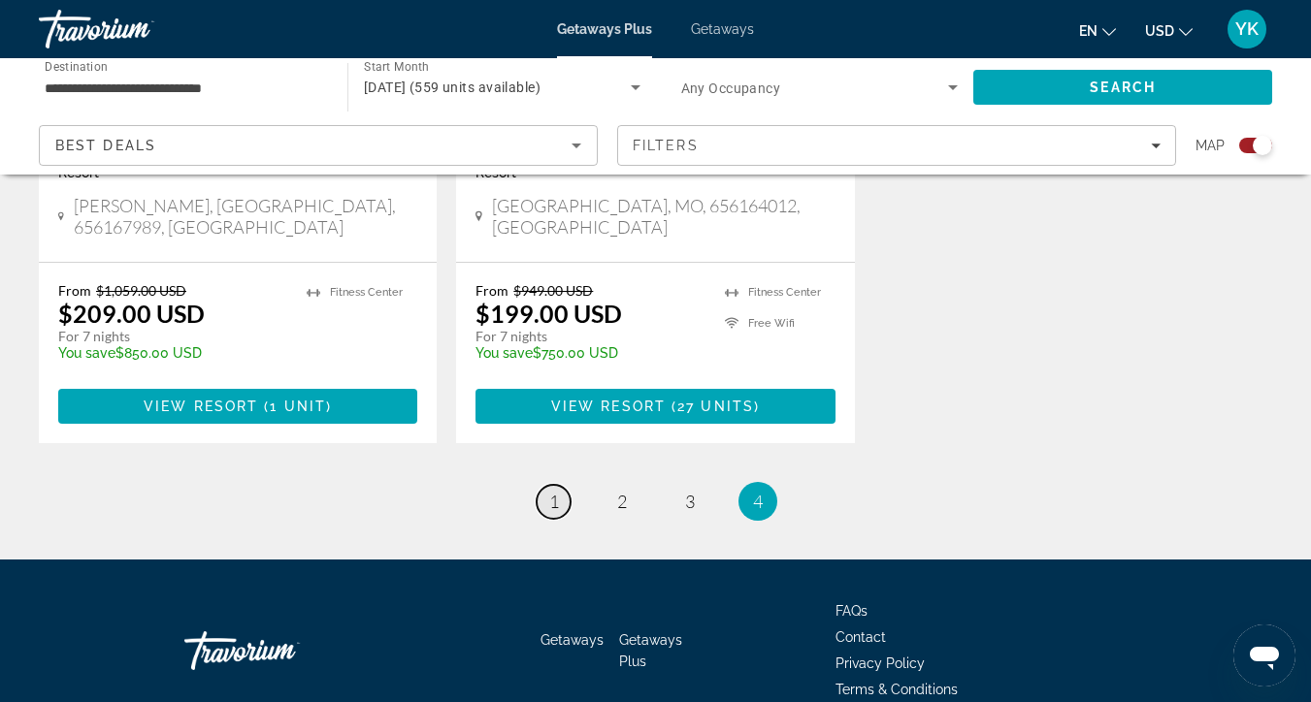
click at [551, 491] on span "1" at bounding box center [554, 501] width 10 height 21
